Goal: Information Seeking & Learning: Learn about a topic

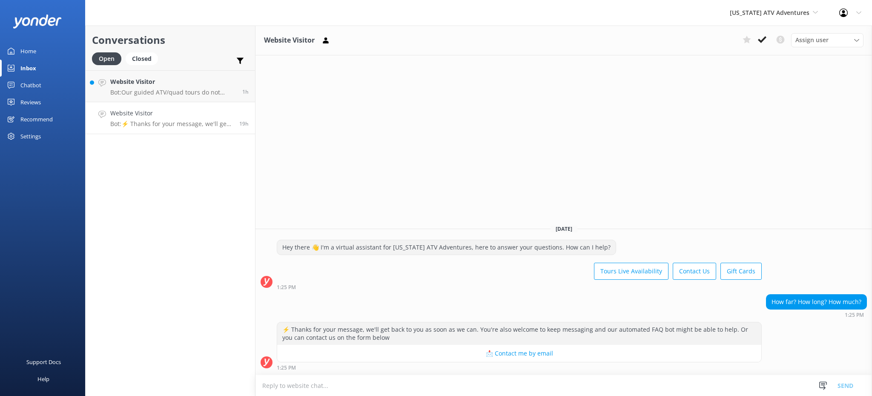
click at [129, 117] on h4 "Website Visitor" at bounding box center [171, 113] width 123 height 9
click at [176, 87] on div "Website Visitor Bot: Our guided ATV/quad tours do not include vortex locations.…" at bounding box center [173, 86] width 126 height 18
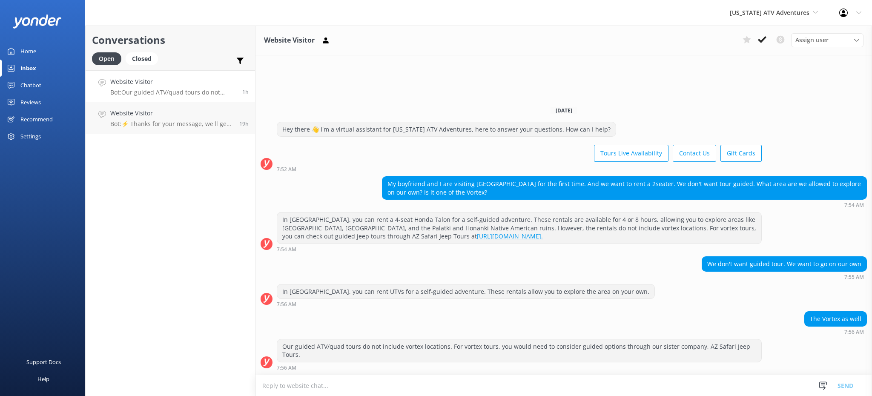
click at [174, 94] on p "Bot: Our guided ATV/quad tours do not include vortex locations. For vortex tour…" at bounding box center [173, 93] width 126 height 8
click at [146, 98] on link "Website Visitor Bot: Our guided ATV/quad tours do not include vortex locations.…" at bounding box center [170, 86] width 169 height 32
click at [153, 132] on link "Website Visitor Bot: ⚡ Thanks for your message, we'll get back to you as soon a…" at bounding box center [170, 118] width 169 height 32
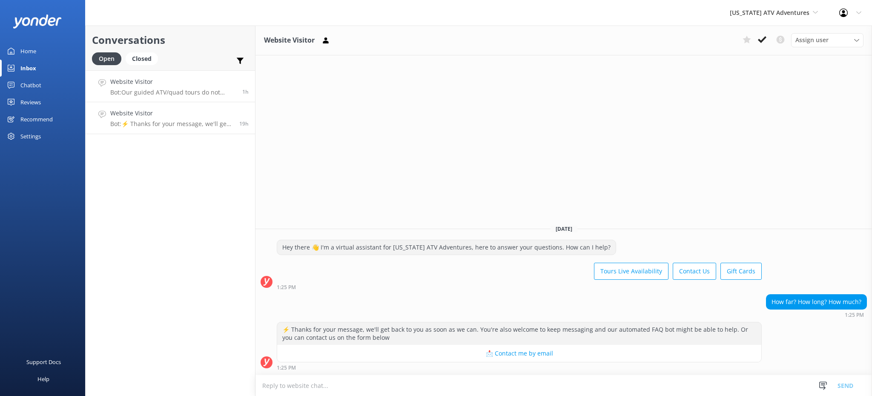
click at [153, 84] on h4 "Website Visitor" at bounding box center [173, 81] width 126 height 9
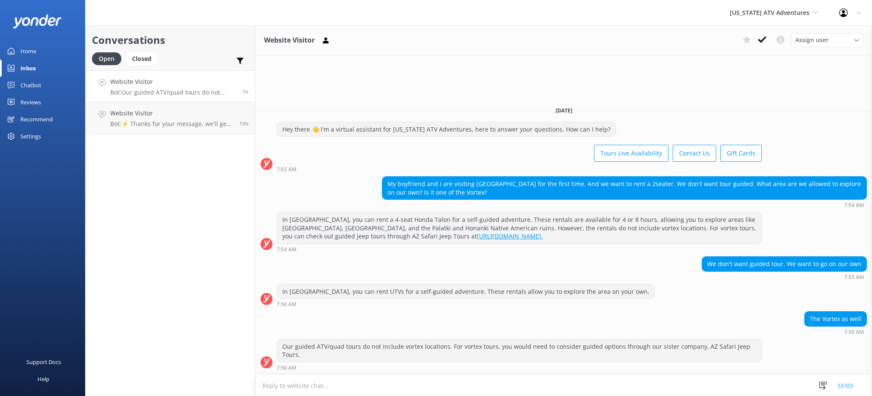
drag, startPoint x: 789, startPoint y: 12, endPoint x: 790, endPoint y: 19, distance: 6.5
click at [788, 13] on span "[US_STATE] ATV Adventures" at bounding box center [770, 13] width 80 height 8
click at [319, 307] on div "In [GEOGRAPHIC_DATA], you can rent UTVs for a self-guided adventure. These rent…" at bounding box center [466, 295] width 378 height 23
click at [767, 35] on link "[GEOGRAPHIC_DATA]" at bounding box center [761, 36] width 85 height 20
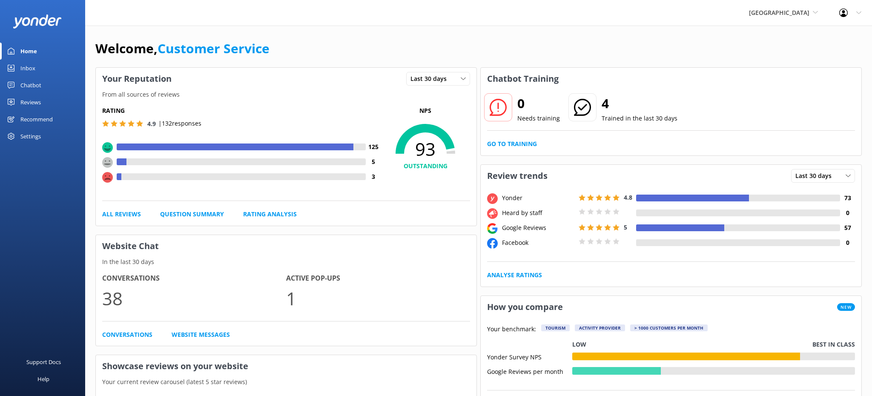
click at [26, 66] on div "Inbox" at bounding box center [27, 68] width 15 height 17
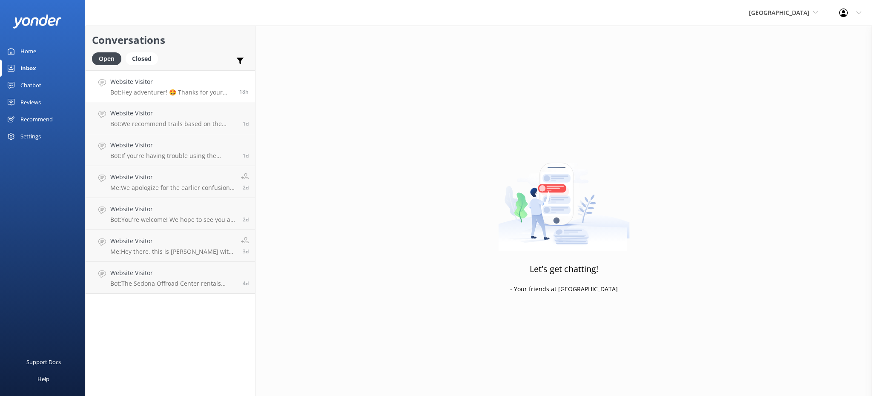
click at [161, 74] on link "Website Visitor Bot: Hey adventurer! 🤩 Thanks for your message, we'll get back …" at bounding box center [170, 86] width 169 height 32
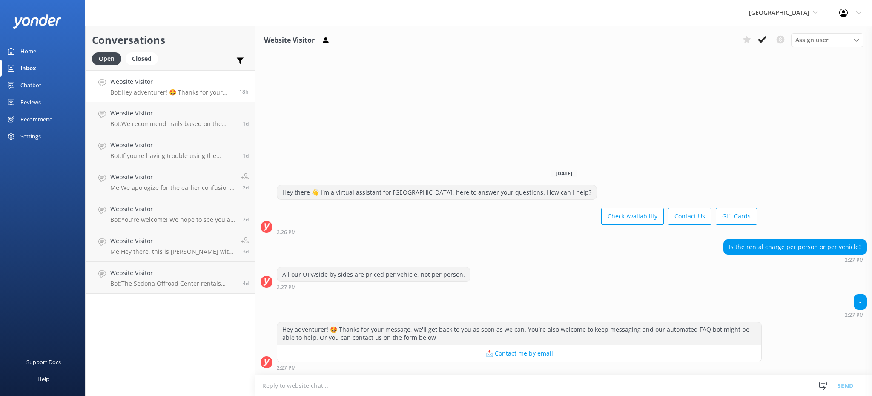
click at [168, 80] on h4 "Website Visitor" at bounding box center [171, 81] width 123 height 9
click at [160, 115] on h4 "Website Visitor" at bounding box center [173, 113] width 126 height 9
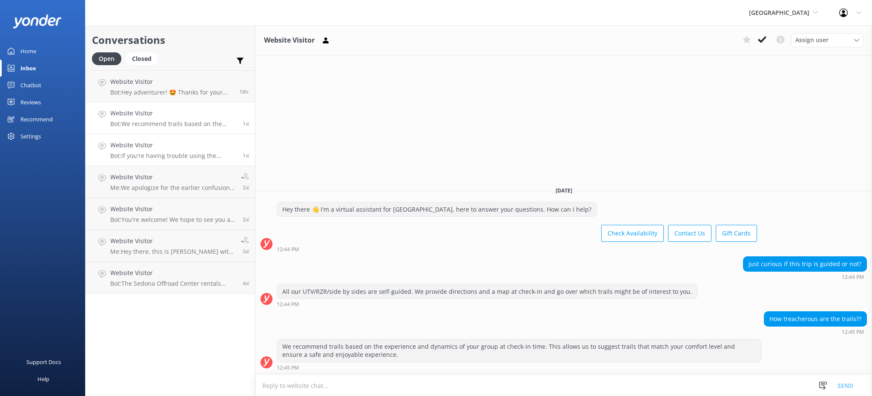
click at [164, 139] on link "Website Visitor Bot: If you're having trouble using the promo codes on our webs…" at bounding box center [170, 150] width 169 height 32
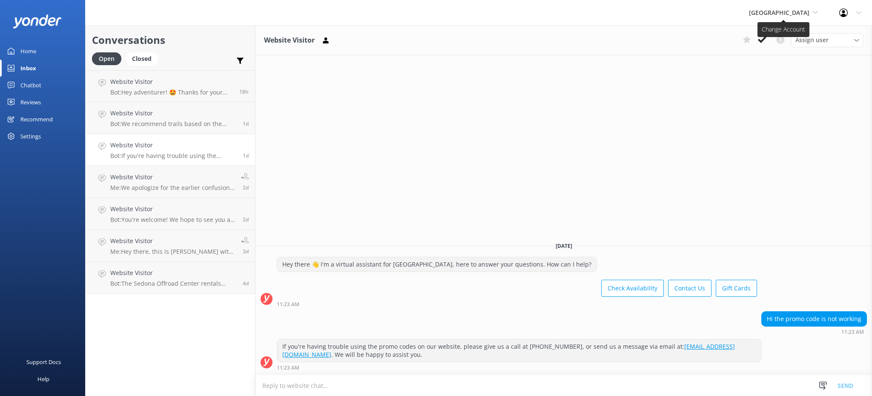
click at [792, 12] on span "[GEOGRAPHIC_DATA]" at bounding box center [779, 13] width 60 height 8
click at [769, 54] on link "[US_STATE] Safari Jeep Tours" at bounding box center [780, 56] width 85 height 20
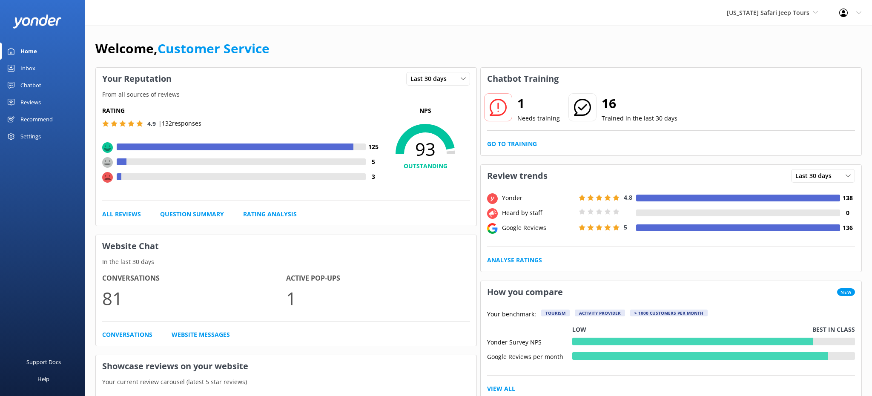
click at [22, 67] on div "Inbox" at bounding box center [27, 68] width 15 height 17
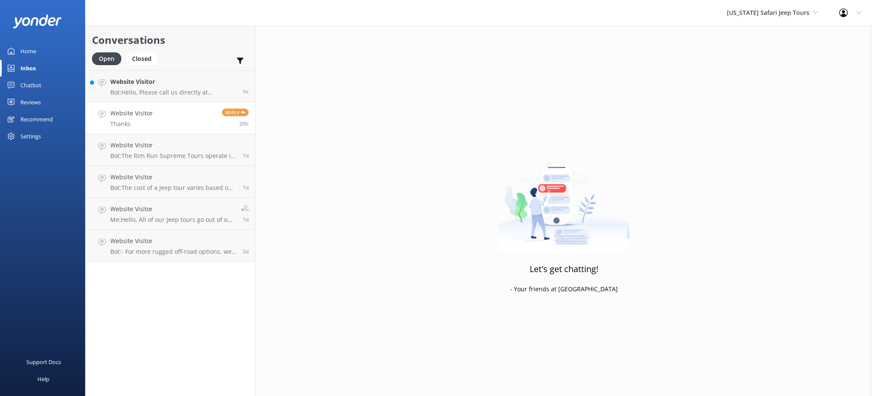
click at [148, 122] on p "Thanks" at bounding box center [131, 124] width 43 height 8
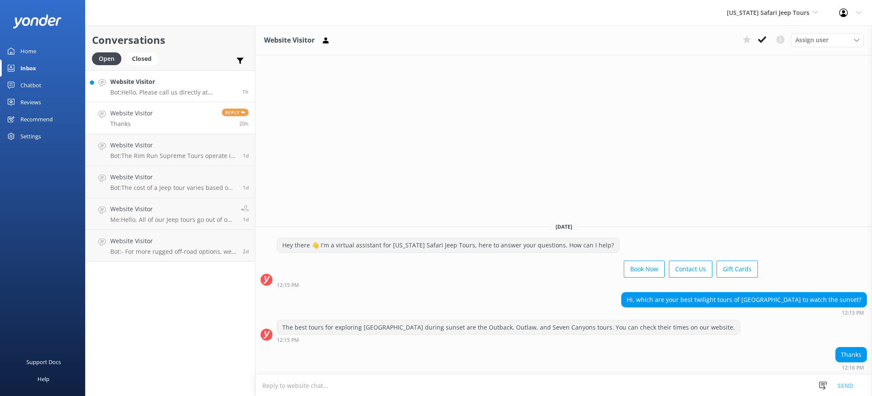
click at [152, 88] on div "Website Visitor Bot: Hello, Please call us directly at [PHONE_NUMBER] to confir…" at bounding box center [173, 86] width 126 height 18
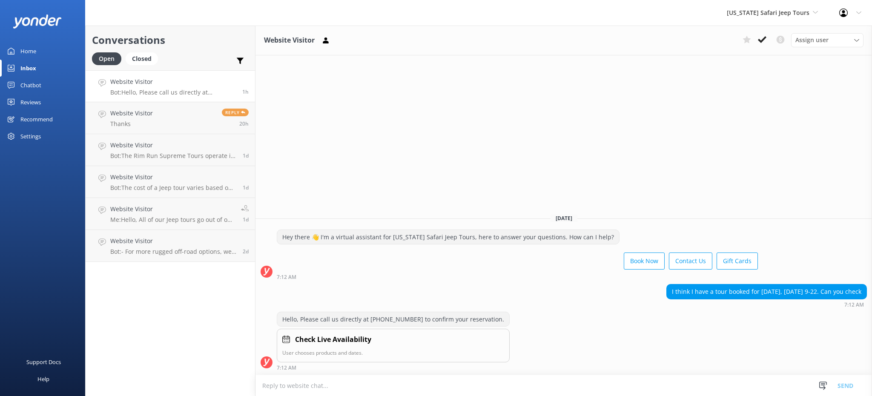
click at [308, 388] on textarea at bounding box center [564, 385] width 617 height 21
type textarea "H"
click at [753, 20] on div "Arizona Safari Jeep Tours Sedona Off-Road Center Arizona Safari Jeep Tours Ariz…" at bounding box center [772, 13] width 112 height 26
click at [757, 75] on link "[US_STATE] ATV Adventures" at bounding box center [758, 76] width 85 height 20
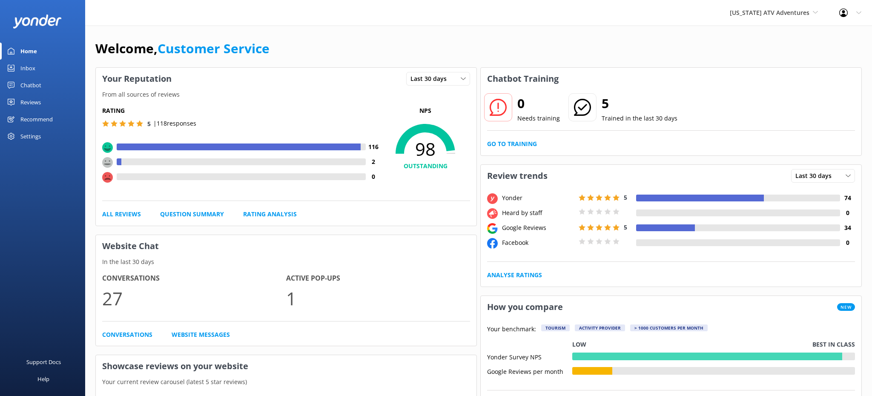
click at [21, 69] on div "Inbox" at bounding box center [27, 68] width 15 height 17
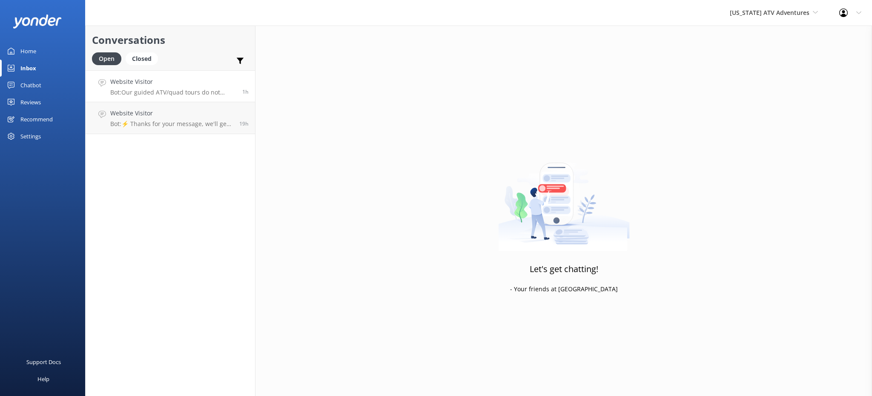
click at [149, 82] on h4 "Website Visitor" at bounding box center [173, 81] width 126 height 9
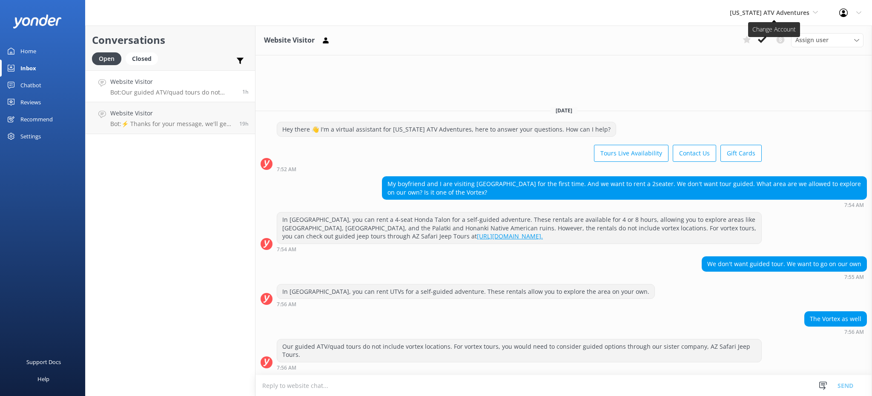
click at [776, 10] on span "[US_STATE] ATV Adventures" at bounding box center [770, 13] width 80 height 8
click at [777, 39] on link "[GEOGRAPHIC_DATA]" at bounding box center [761, 36] width 85 height 20
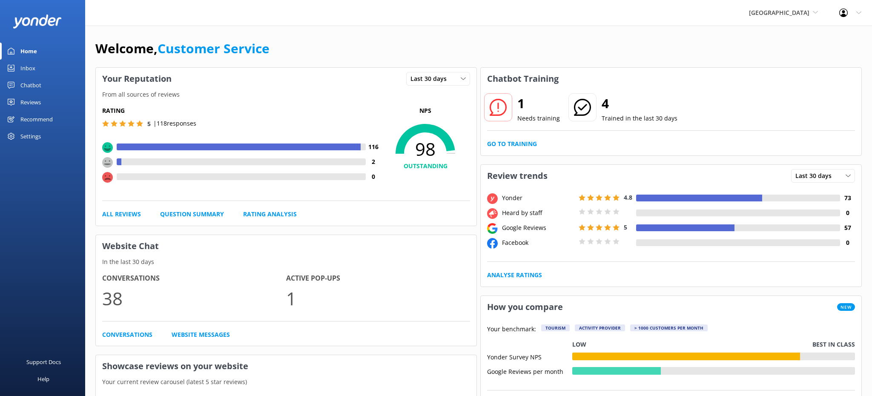
click at [29, 66] on div "Inbox" at bounding box center [27, 68] width 15 height 17
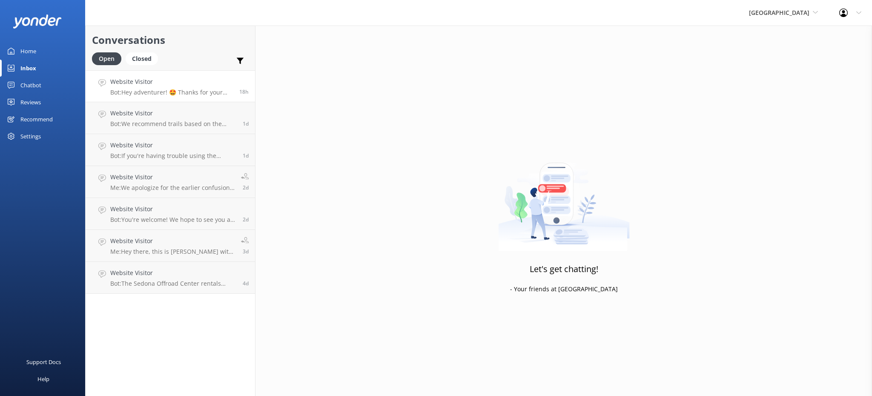
click at [136, 96] on p "Bot: Hey adventurer! 🤩 Thanks for your message, we'll get back to you as soon a…" at bounding box center [171, 93] width 123 height 8
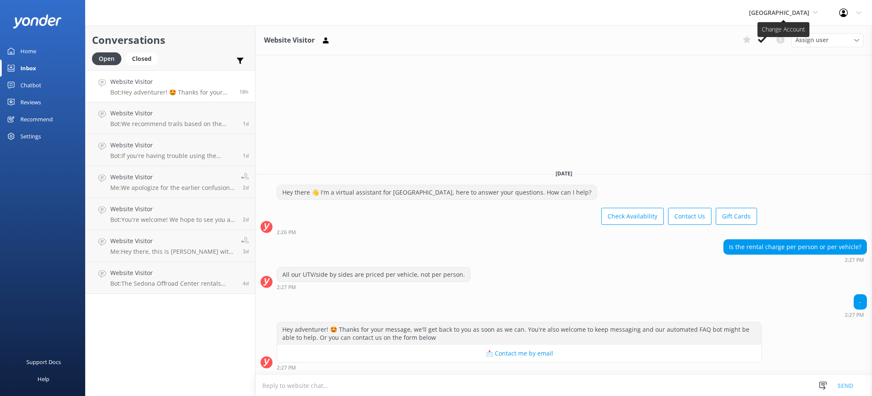
click at [817, 13] on icon at bounding box center [815, 12] width 5 height 5
click at [763, 56] on link "[US_STATE] Safari Jeep Tours" at bounding box center [780, 56] width 85 height 20
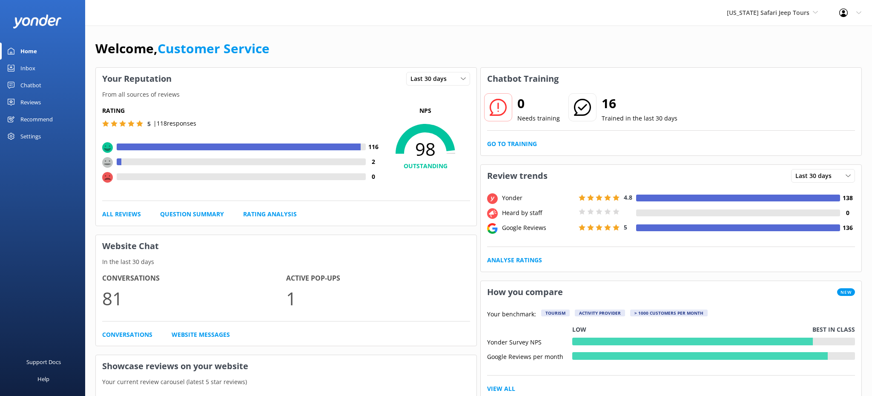
click at [32, 107] on div "Reviews" at bounding box center [30, 102] width 20 height 17
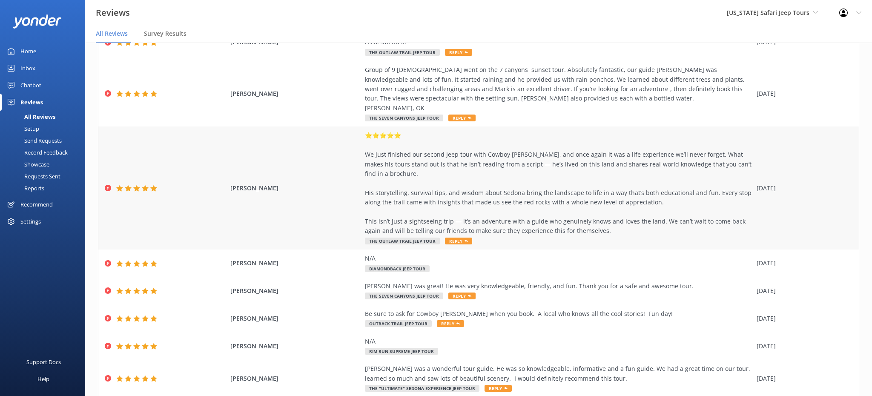
scroll to position [146, 0]
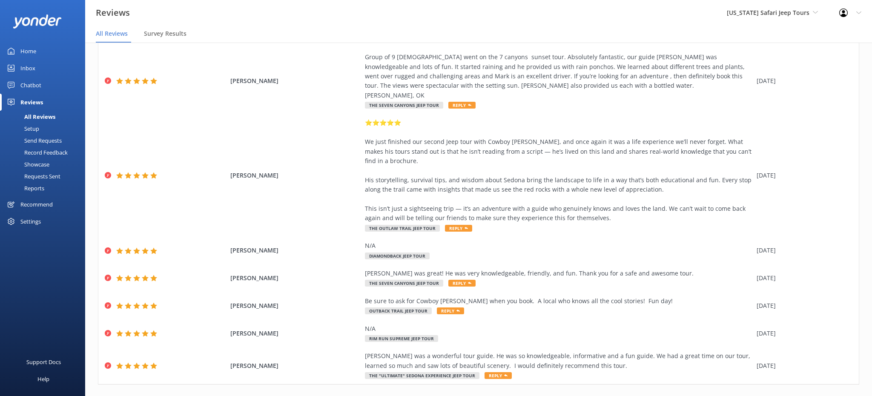
click at [723, 396] on link "2" at bounding box center [722, 403] width 11 height 8
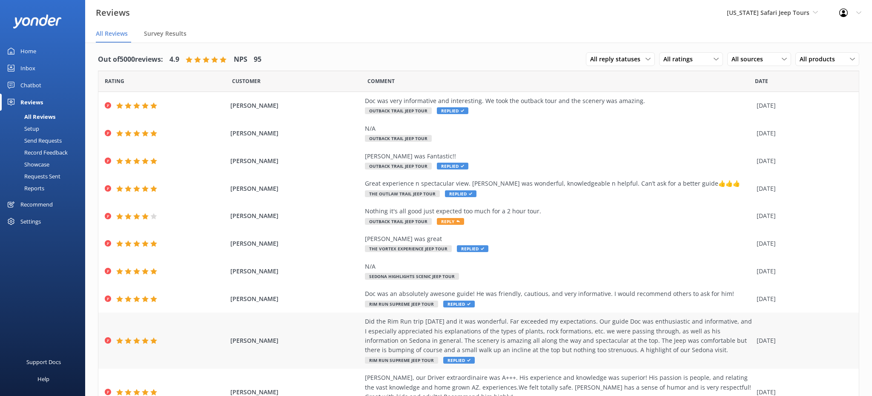
scroll to position [50, 0]
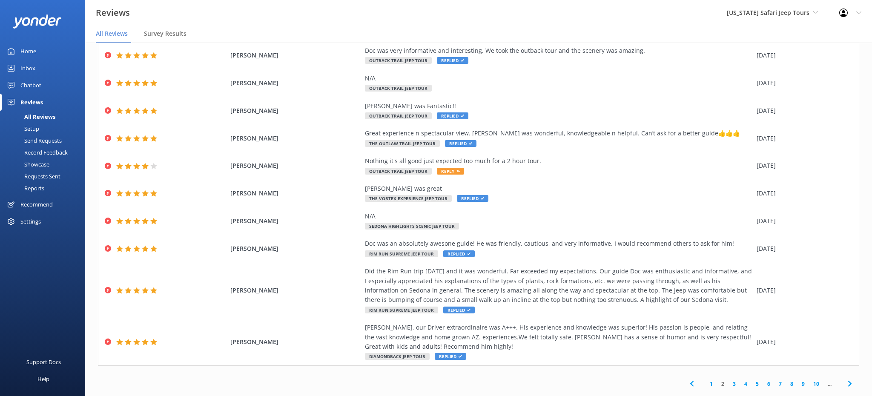
click at [735, 386] on link "3" at bounding box center [734, 384] width 11 height 8
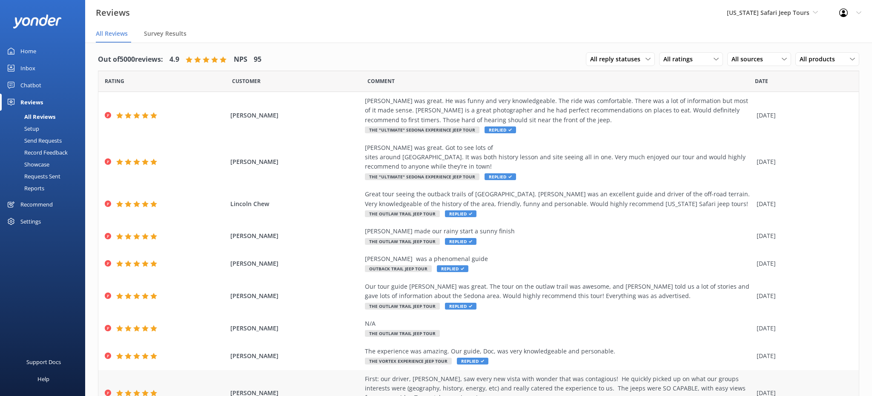
scroll to position [98, 0]
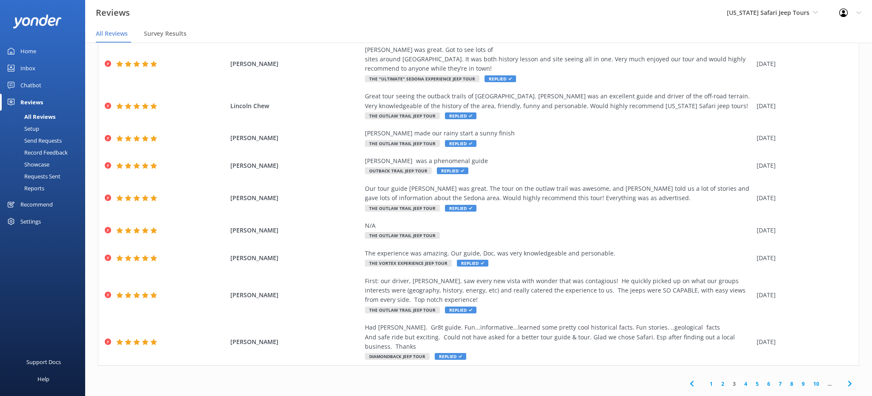
click at [714, 385] on link "1" at bounding box center [711, 384] width 11 height 8
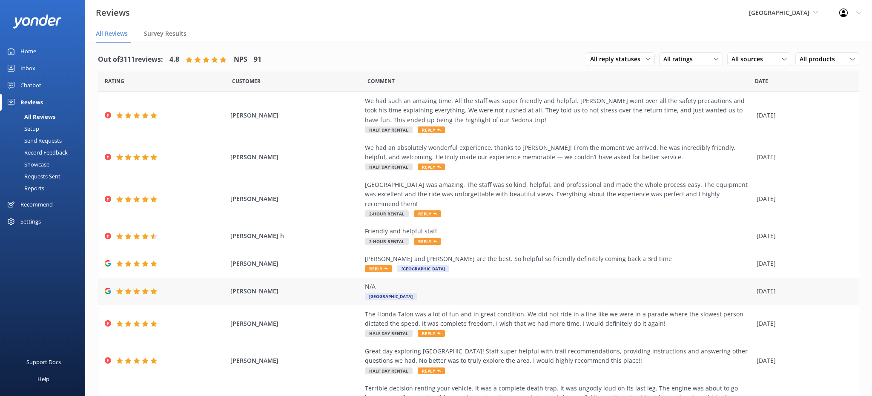
scroll to position [89, 0]
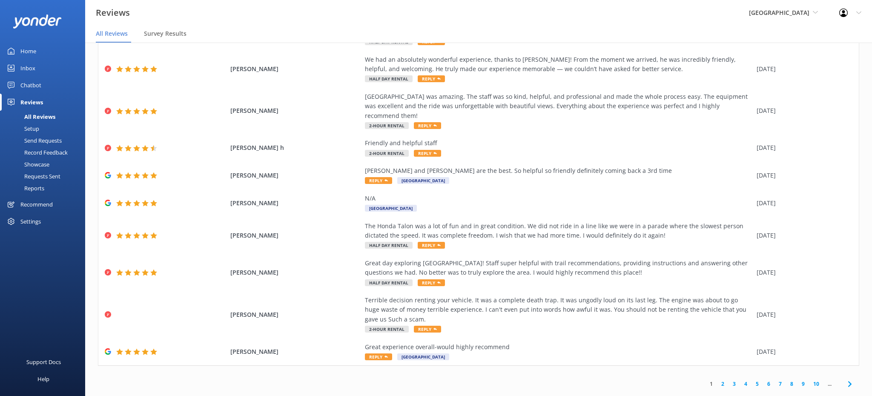
click at [723, 383] on link "2" at bounding box center [722, 384] width 11 height 8
